Goal: Transaction & Acquisition: Download file/media

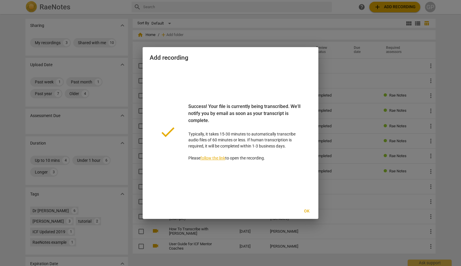
click at [307, 211] on span "Ok" at bounding box center [306, 212] width 9 height 6
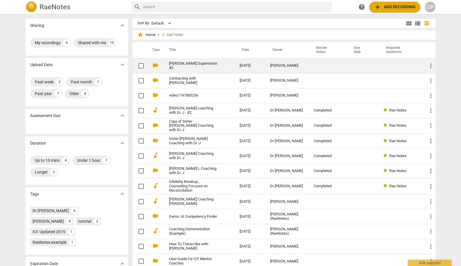
click at [188, 66] on link "[PERSON_NAME] Supervision #2" at bounding box center [194, 66] width 50 height 9
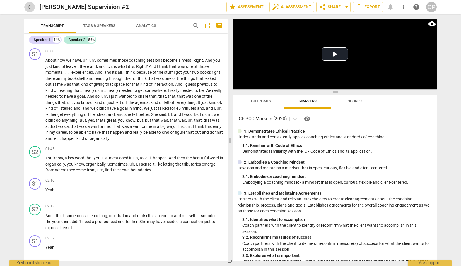
click at [30, 8] on span "arrow_back" at bounding box center [29, 7] width 7 height 7
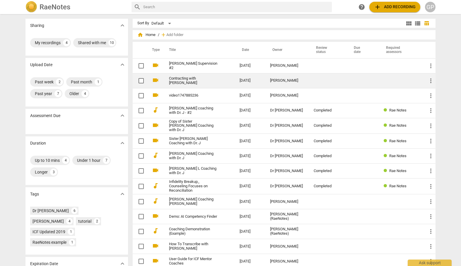
click at [178, 81] on link "Contracting with [PERSON_NAME]" at bounding box center [194, 80] width 50 height 9
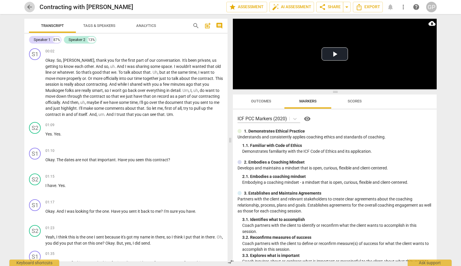
click at [29, 8] on span "arrow_back" at bounding box center [29, 7] width 7 height 7
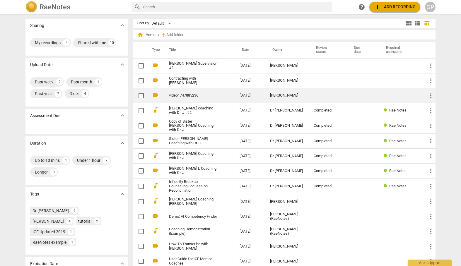
click at [182, 96] on link "video1747885236" at bounding box center [194, 95] width 50 height 4
click at [184, 96] on link "video1747885236" at bounding box center [194, 95] width 50 height 4
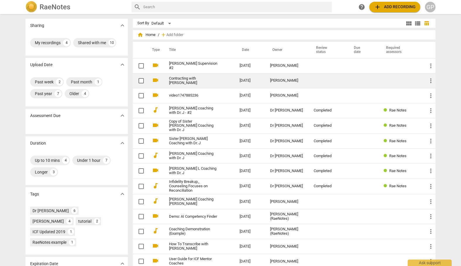
click at [178, 82] on link "Contracting with [PERSON_NAME]" at bounding box center [194, 80] width 50 height 9
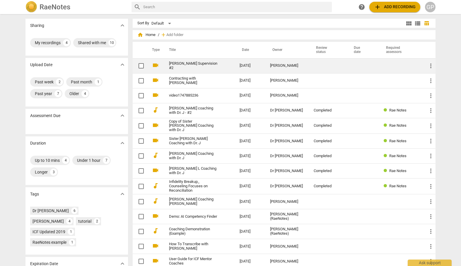
click at [183, 64] on link "[PERSON_NAME] Supervision #2" at bounding box center [194, 66] width 50 height 9
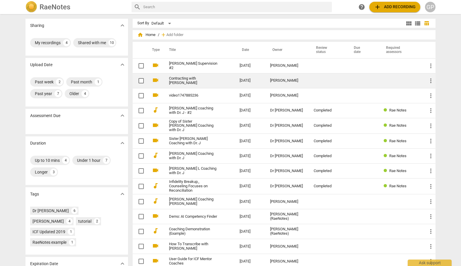
click at [190, 81] on link "Contracting with [PERSON_NAME]" at bounding box center [194, 80] width 50 height 9
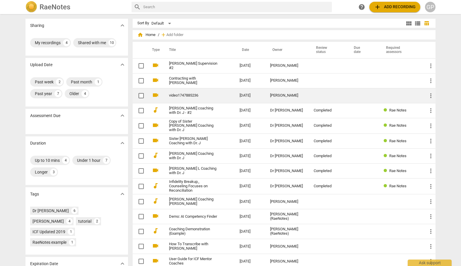
click at [176, 98] on td "video1747885236" at bounding box center [198, 95] width 73 height 15
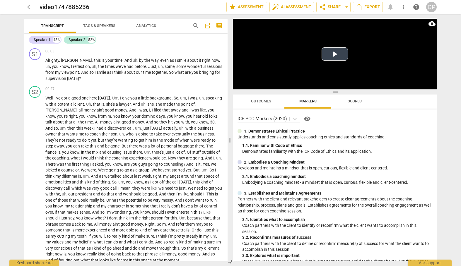
click at [335, 49] on button "Play Video" at bounding box center [335, 53] width 26 height 13
click at [239, 85] on button "Pause" at bounding box center [239, 85] width 12 height 9
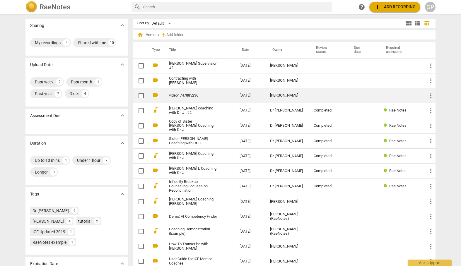
click at [181, 93] on link "video1747885236" at bounding box center [194, 95] width 50 height 4
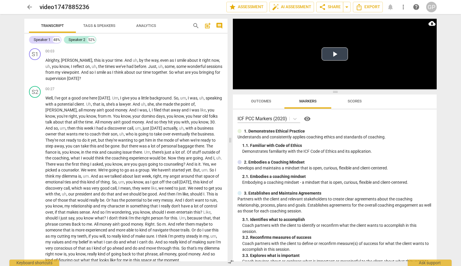
click at [333, 56] on button "Play Video" at bounding box center [335, 53] width 26 height 13
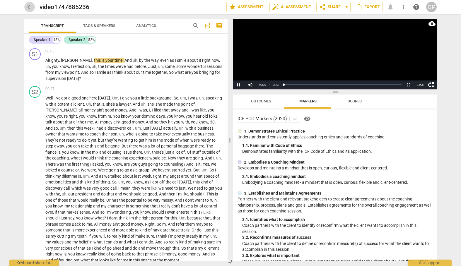
click at [28, 8] on span "arrow_back" at bounding box center [29, 7] width 7 height 7
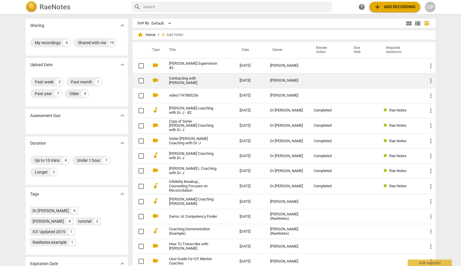
click at [190, 81] on link "Contracting with [PERSON_NAME]" at bounding box center [194, 80] width 50 height 9
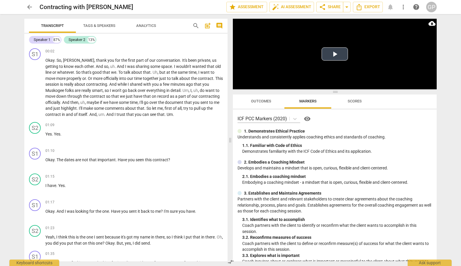
click at [335, 52] on button "Play Video" at bounding box center [335, 53] width 26 height 13
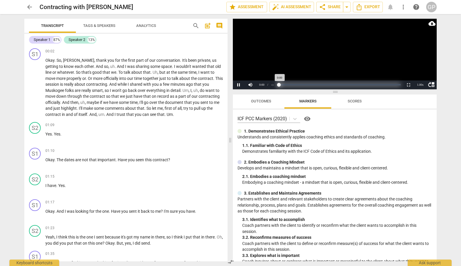
click at [289, 85] on div "Progress : NaN%" at bounding box center [340, 84] width 122 height 1
click at [288, 84] on div "Progress : NaN%" at bounding box center [340, 84] width 122 height 1
drag, startPoint x: 280, startPoint y: 84, endPoint x: 292, endPoint y: 83, distance: 12.3
click at [292, 83] on div "Progress : NaN%" at bounding box center [340, 85] width 126 height 9
click at [293, 64] on video at bounding box center [335, 54] width 204 height 71
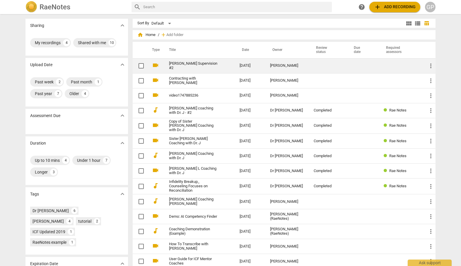
click at [179, 65] on link "[PERSON_NAME] Supervision #2" at bounding box center [194, 66] width 50 height 9
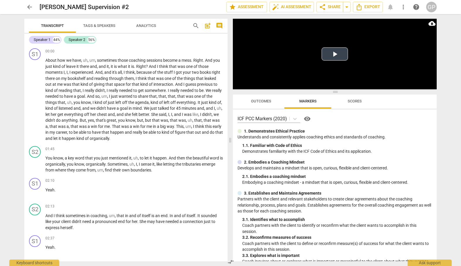
click at [332, 56] on button "Play Video" at bounding box center [335, 53] width 26 height 13
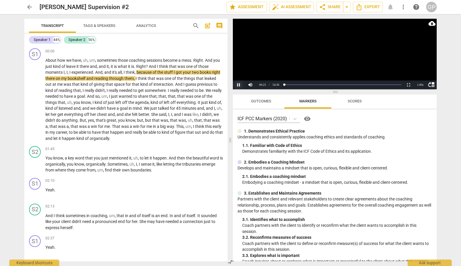
click at [239, 85] on button "Pause" at bounding box center [239, 85] width 12 height 9
click at [132, 202] on div "S2 play_arrow pause 02:13 + Add competency keyboard_arrow_right And I think som…" at bounding box center [125, 218] width 203 height 32
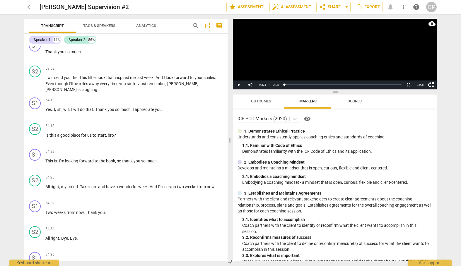
scroll to position [7036, 0]
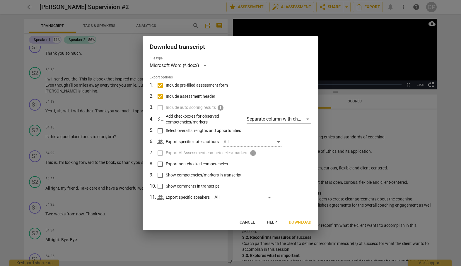
click at [297, 223] on span "Download" at bounding box center [300, 223] width 23 height 6
